Goal: Obtain resource: Download file/media

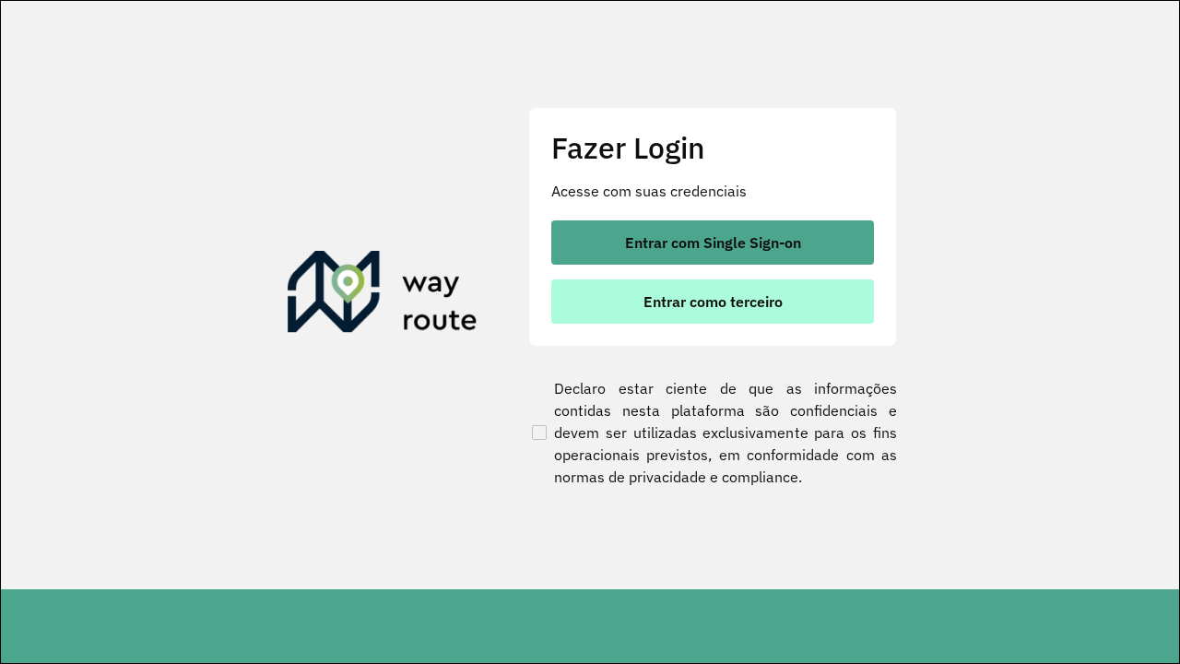
click at [713, 301] on span "Entrar como terceiro" at bounding box center [712, 301] width 139 height 15
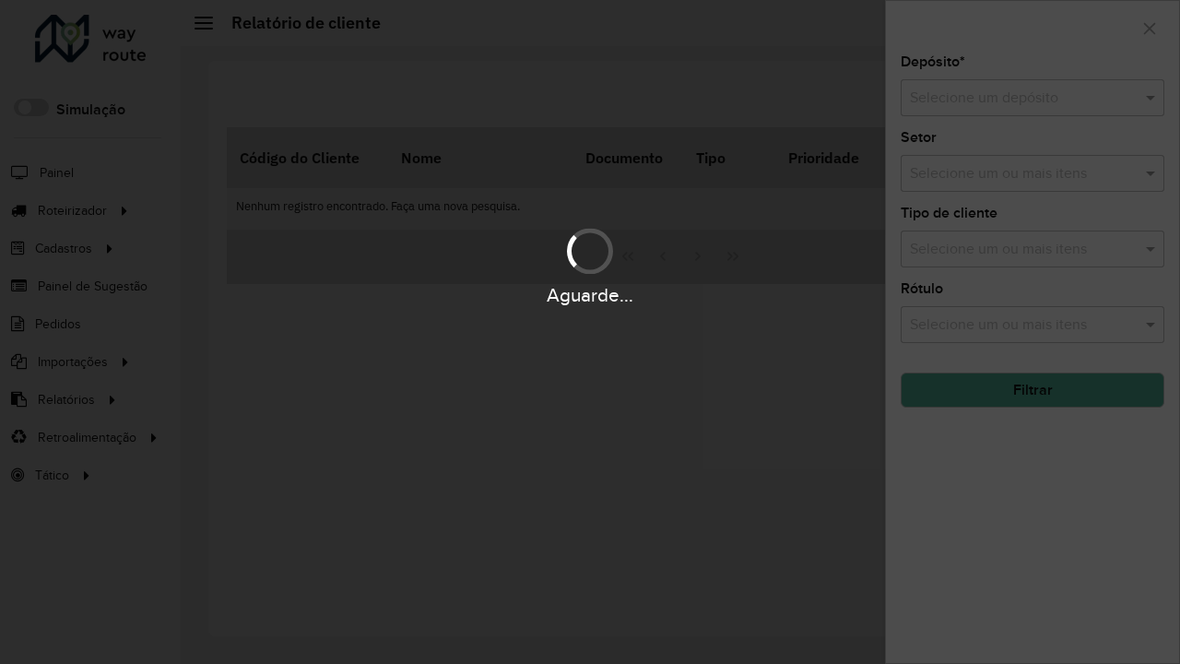
click at [1014, 98] on input "text" at bounding box center [1014, 99] width 208 height 22
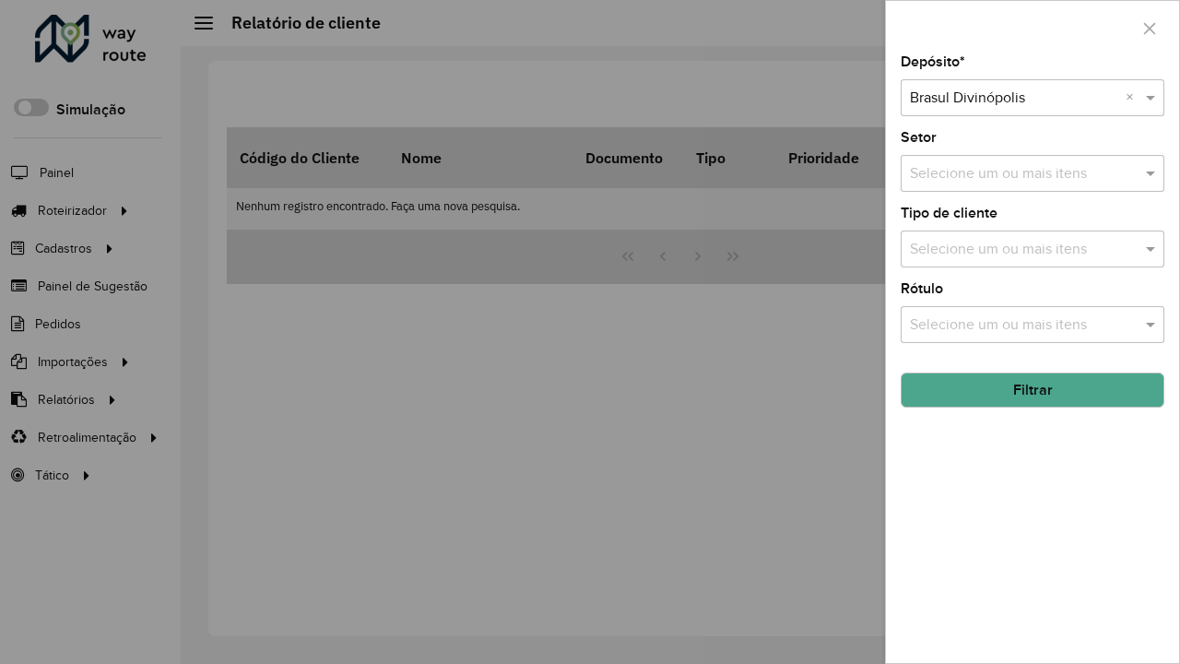
click at [1032, 390] on button "Filtrar" at bounding box center [1033, 389] width 264 height 35
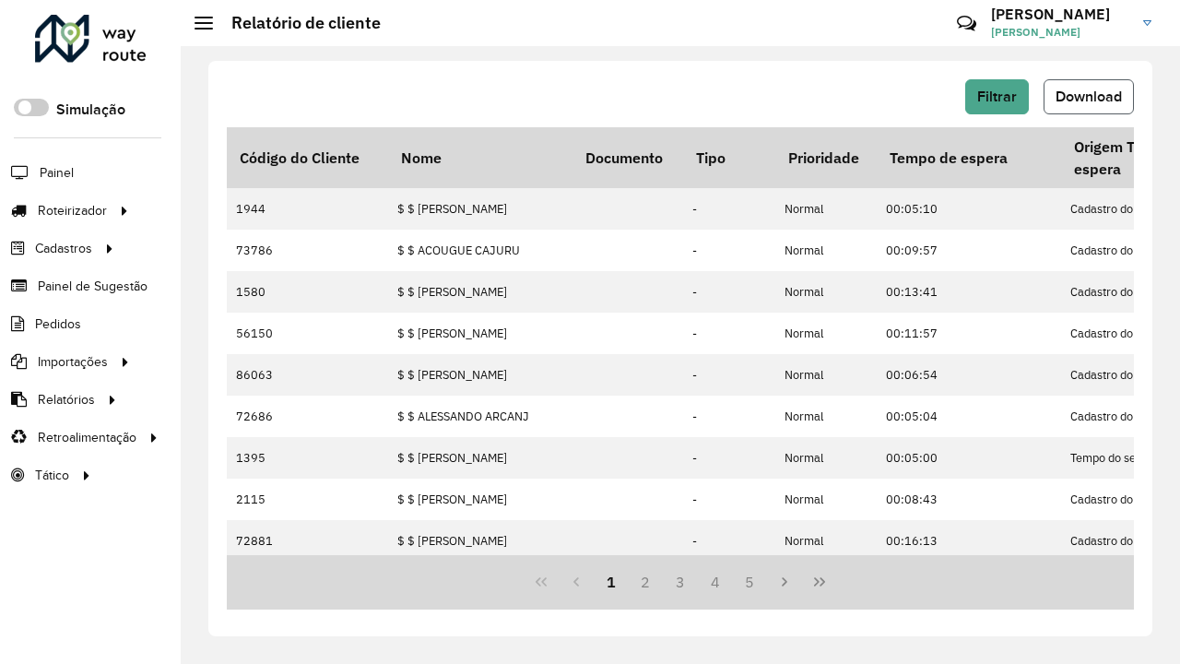
click at [1089, 97] on span "Download" at bounding box center [1089, 96] width 66 height 16
